Goal: Consume media (video, audio): Consume media (video, audio)

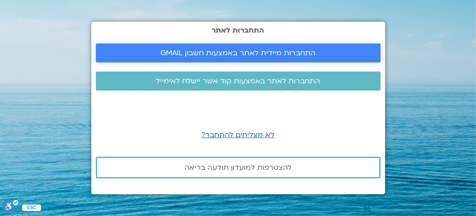
click at [188, 51] on span "התחברות מיידית לאתר באמצעות חשבון GMAIL" at bounding box center [237, 53] width 155 height 8
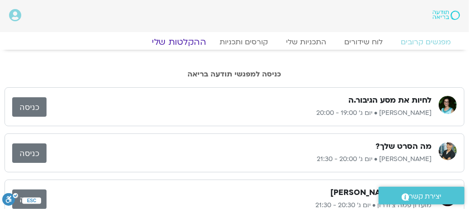
click at [181, 40] on link "ההקלטות שלי" at bounding box center [179, 42] width 76 height 11
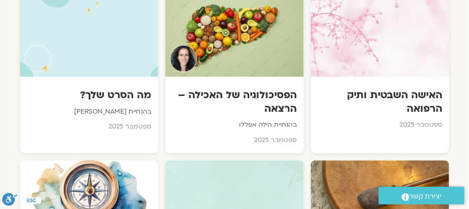
scroll to position [542, 0]
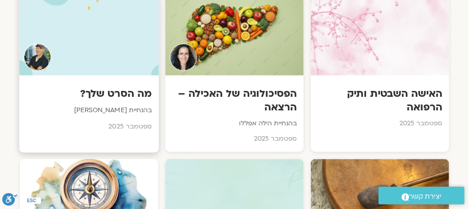
click at [109, 87] on h3 "מה הסרט שלך?" at bounding box center [89, 94] width 126 height 14
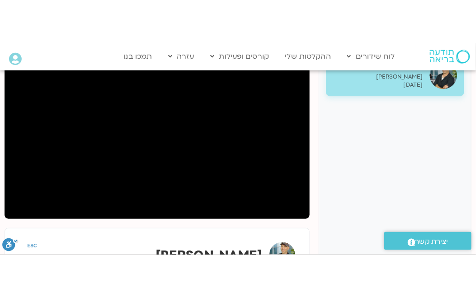
scroll to position [136, 0]
